Goal: Navigation & Orientation: Go to known website

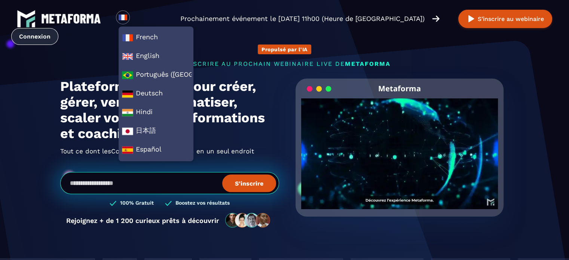
click at [34, 36] on link "Connexion" at bounding box center [34, 36] width 47 height 17
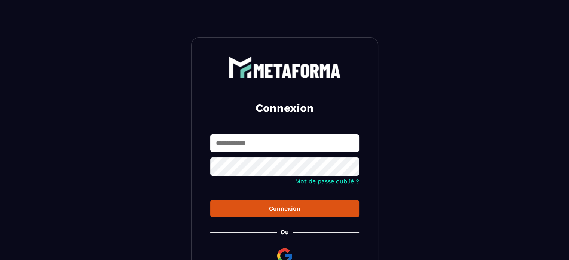
type input "**********"
click at [274, 209] on div "Connexion" at bounding box center [284, 208] width 137 height 7
